Goal: Navigation & Orientation: Find specific page/section

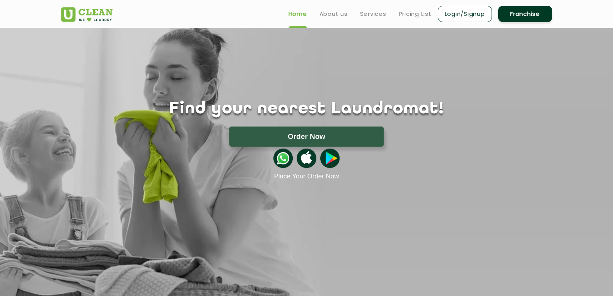
click at [256, 291] on section "Find your nearest Laundromat! Please select the location Order Now Place Your O…" at bounding box center [306, 163] width 613 height 271
click at [132, 34] on div "Find your nearest Laundromat! Please select the location Order Now Place Your O…" at bounding box center [306, 104] width 503 height 152
drag, startPoint x: 339, startPoint y: 13, endPoint x: 355, endPoint y: 14, distance: 16.3
click at [339, 14] on link "About us" at bounding box center [333, 13] width 28 height 9
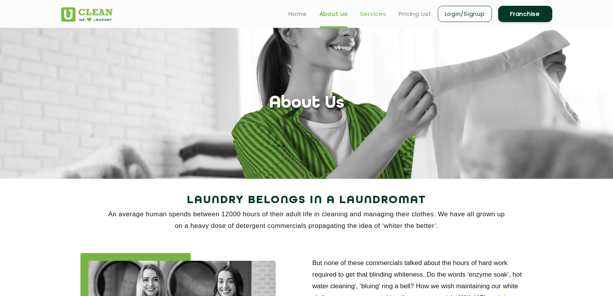
click at [377, 14] on link "Services" at bounding box center [373, 13] width 26 height 9
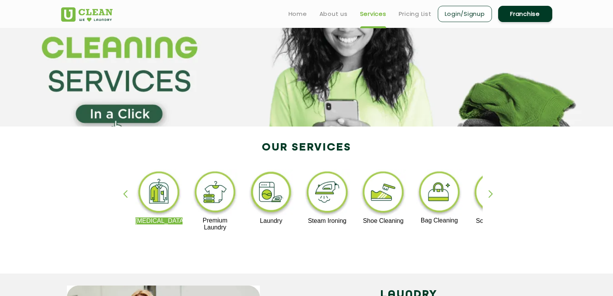
scroll to position [39, 0]
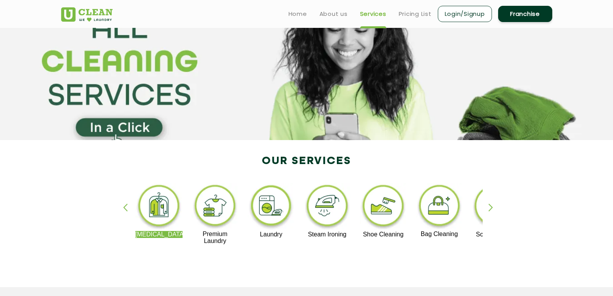
click at [216, 204] on img at bounding box center [215, 207] width 48 height 48
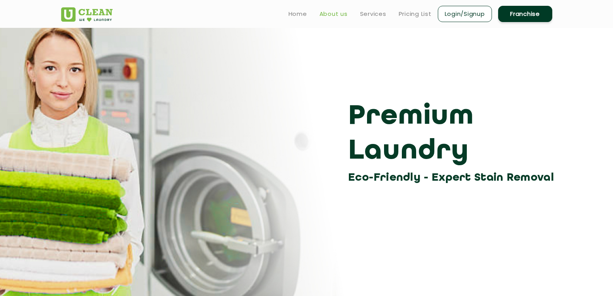
click at [336, 10] on link "About us" at bounding box center [333, 13] width 28 height 9
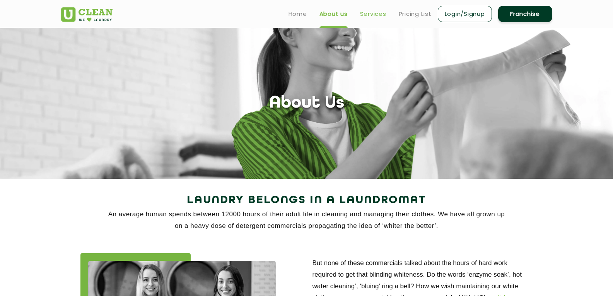
click at [373, 14] on link "Services" at bounding box center [373, 13] width 26 height 9
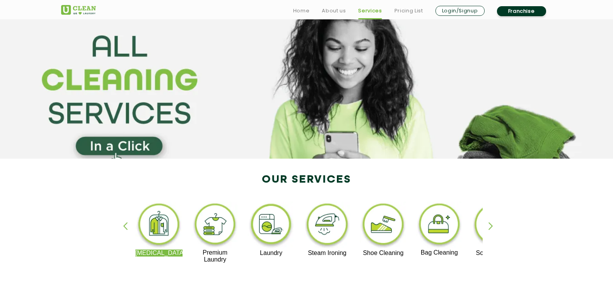
scroll to position [39, 0]
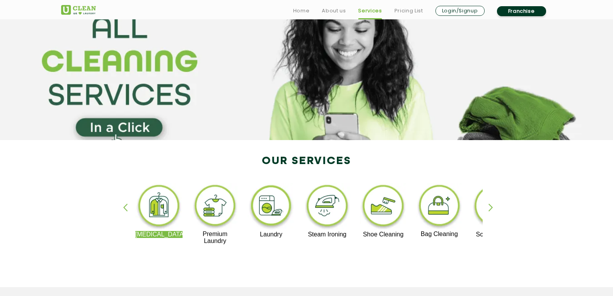
click at [328, 211] on img at bounding box center [328, 207] width 48 height 48
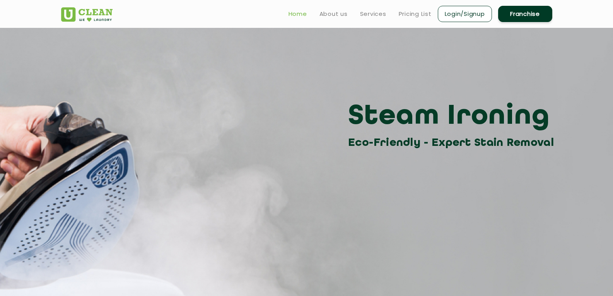
click at [294, 12] on link "Home" at bounding box center [298, 13] width 19 height 9
